Goal: Task Accomplishment & Management: Manage account settings

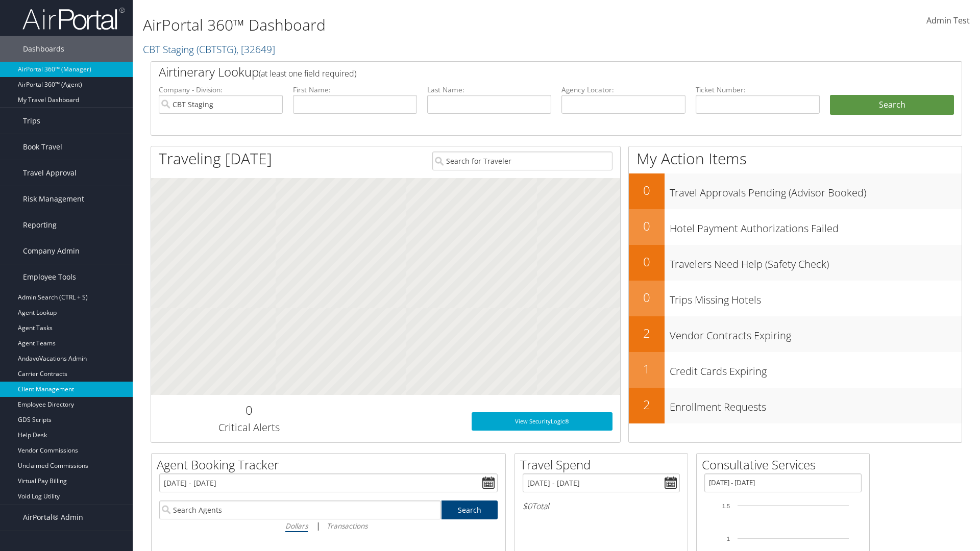
click at [66, 389] on link "Client Management" at bounding box center [66, 389] width 133 height 15
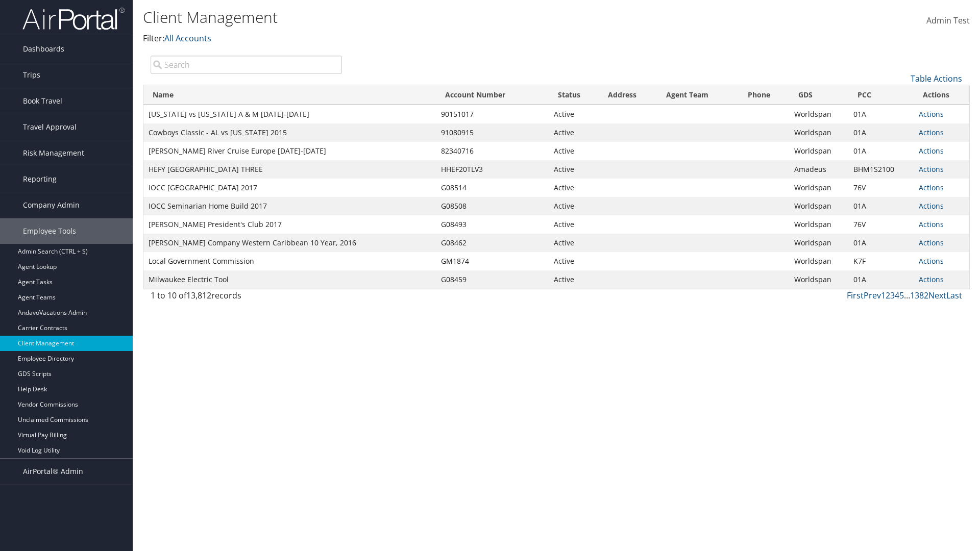
click at [246, 64] on input "search" at bounding box center [246, 65] width 191 height 18
type input "[US_STATE] vs [US_STATE] A & M [DATE]-[DATE]"
